Goal: Information Seeking & Learning: Learn about a topic

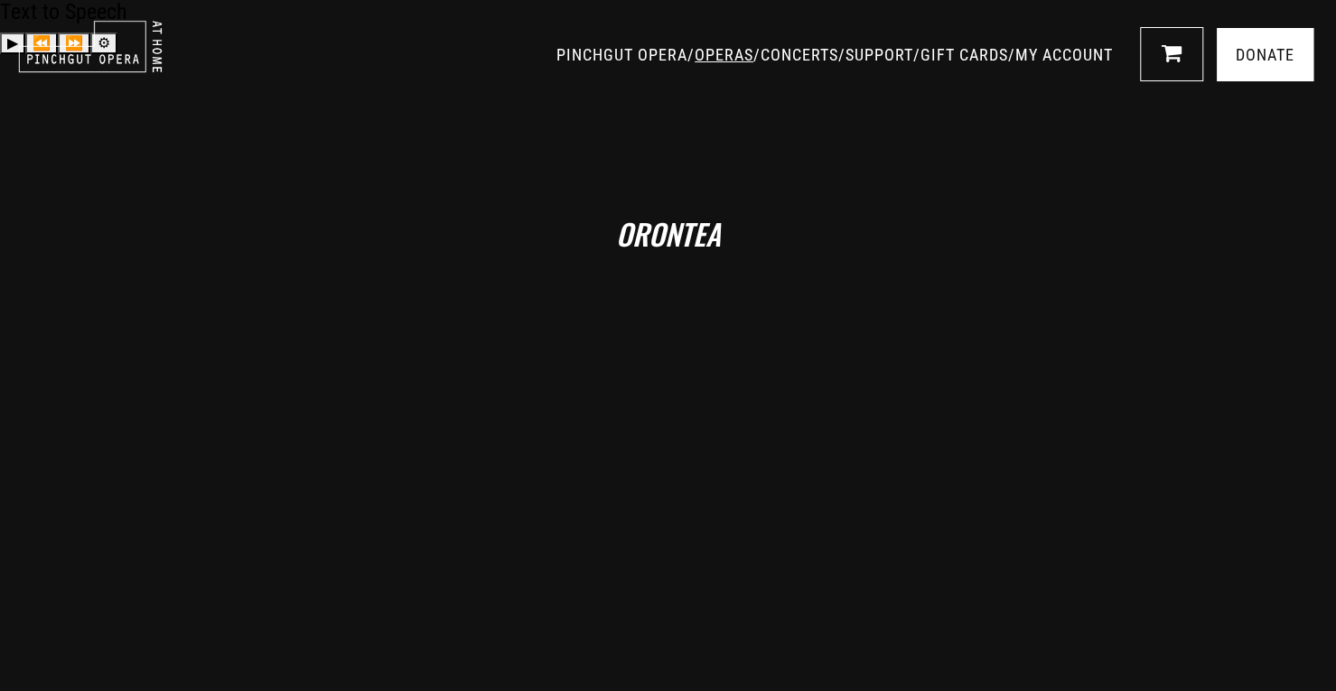
click at [694, 59] on link "OPERAS" at bounding box center [723, 54] width 59 height 19
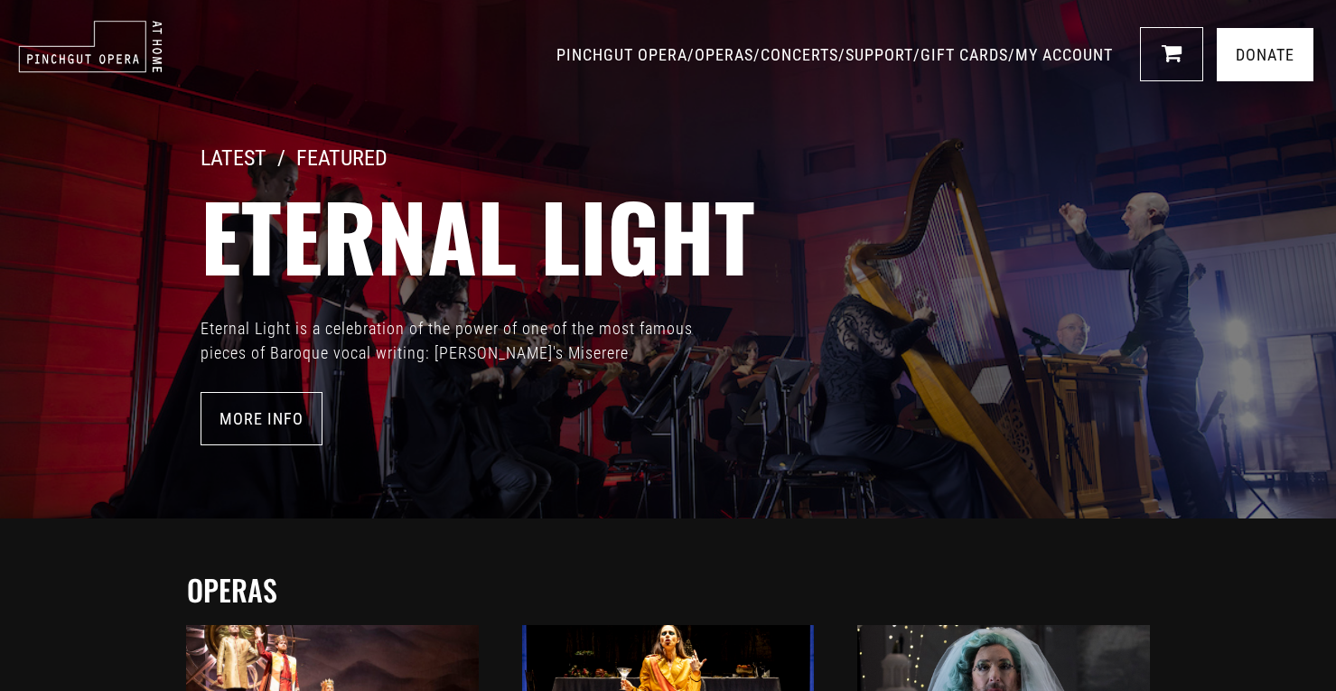
scroll to position [573, 0]
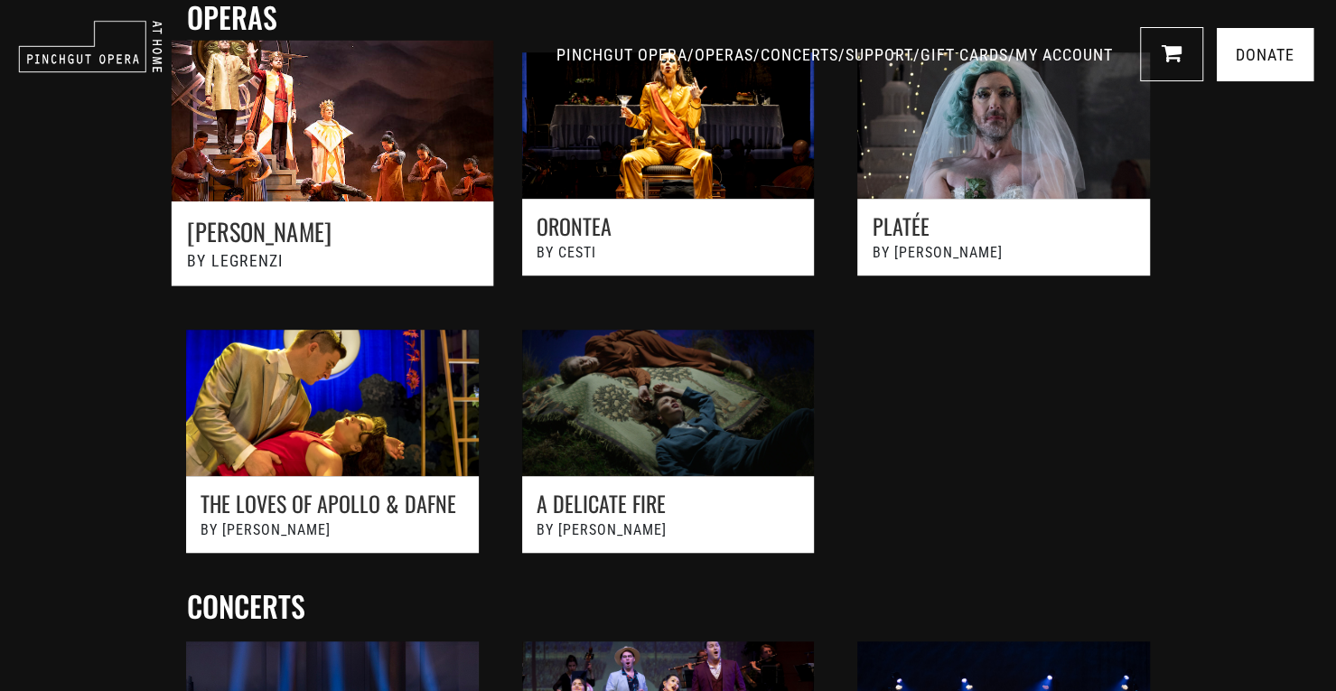
click at [415, 223] on link at bounding box center [331, 173] width 369 height 305
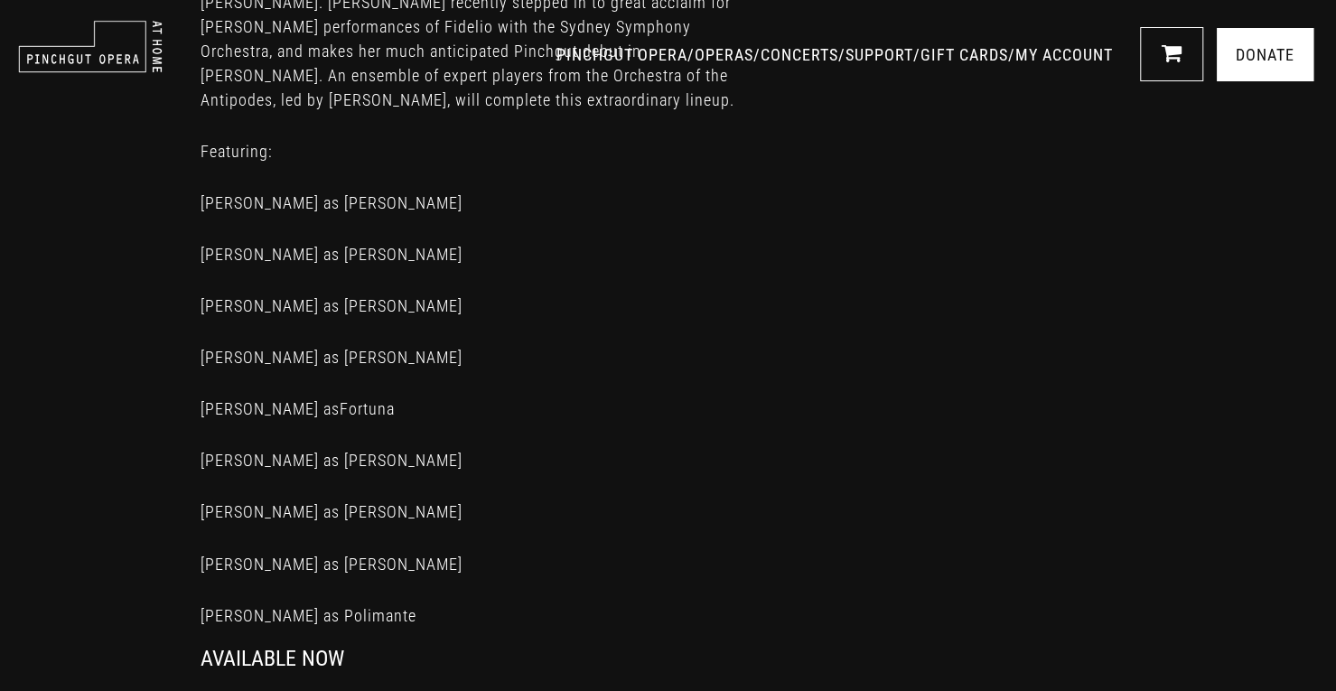
scroll to position [1810, 0]
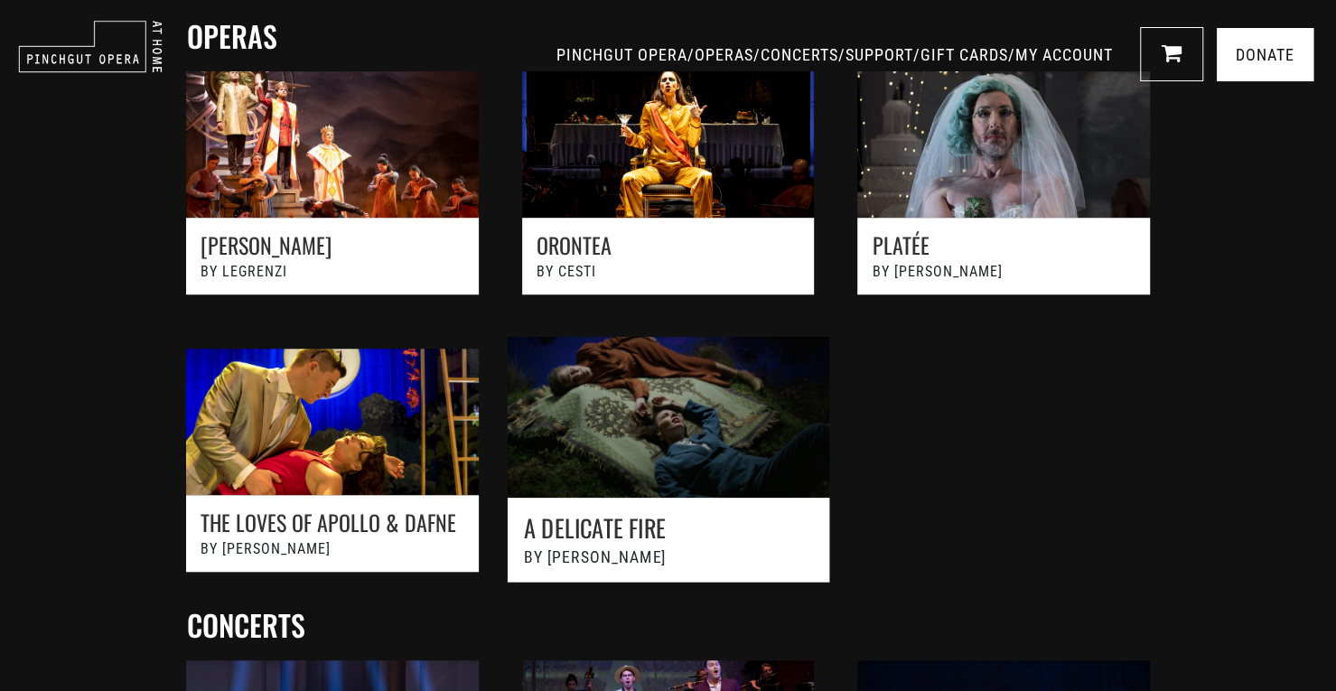
scroll to position [609, 0]
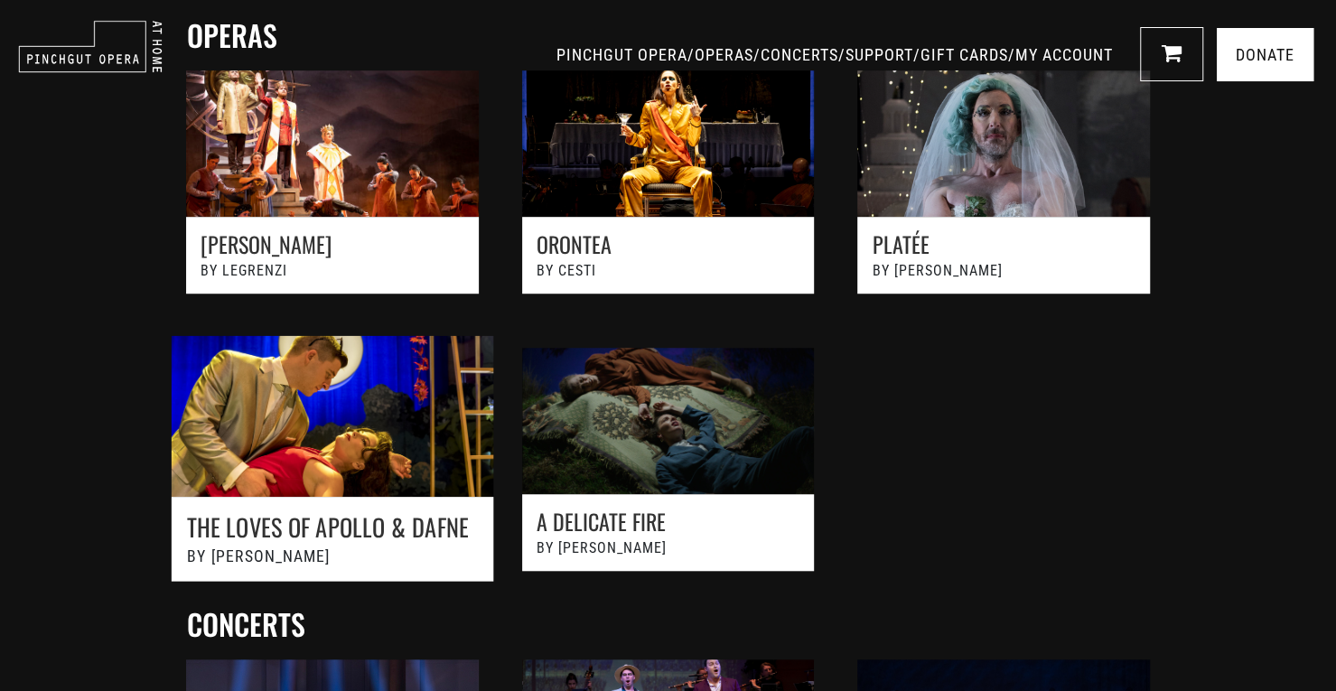
click at [396, 398] on link at bounding box center [331, 468] width 369 height 305
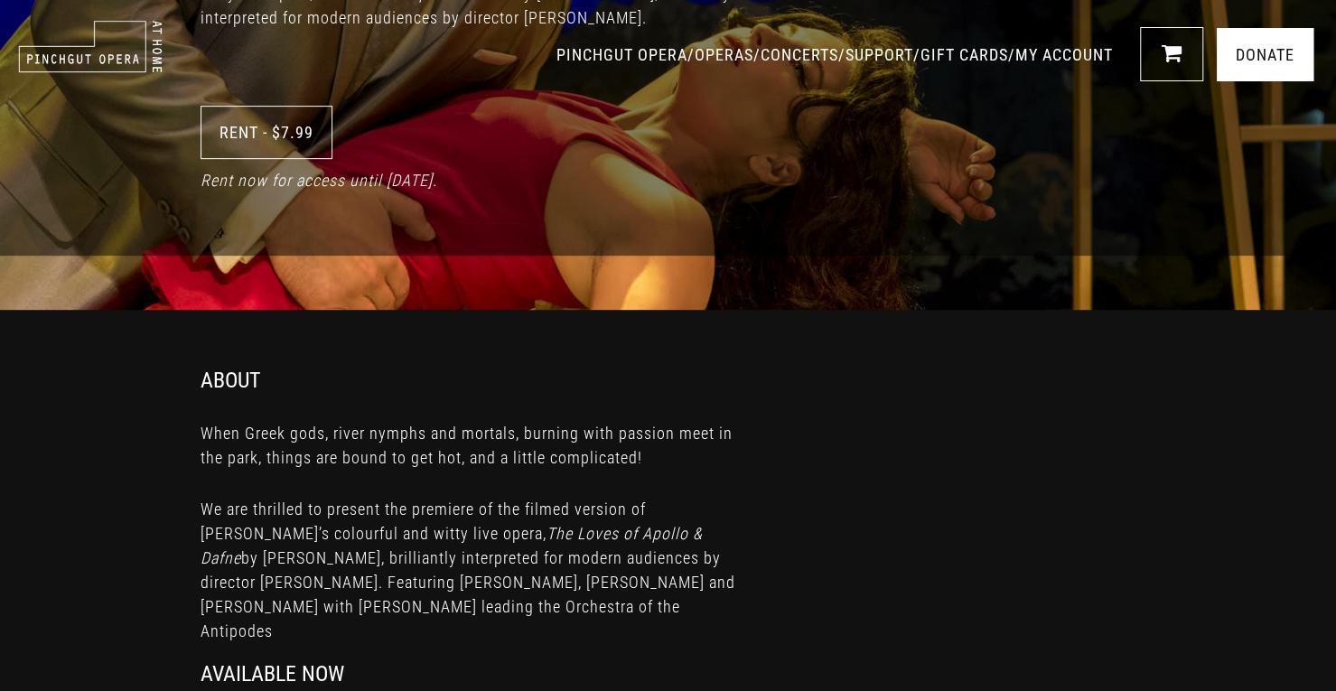
scroll to position [639, 0]
